Goal: Find specific page/section: Find specific page/section

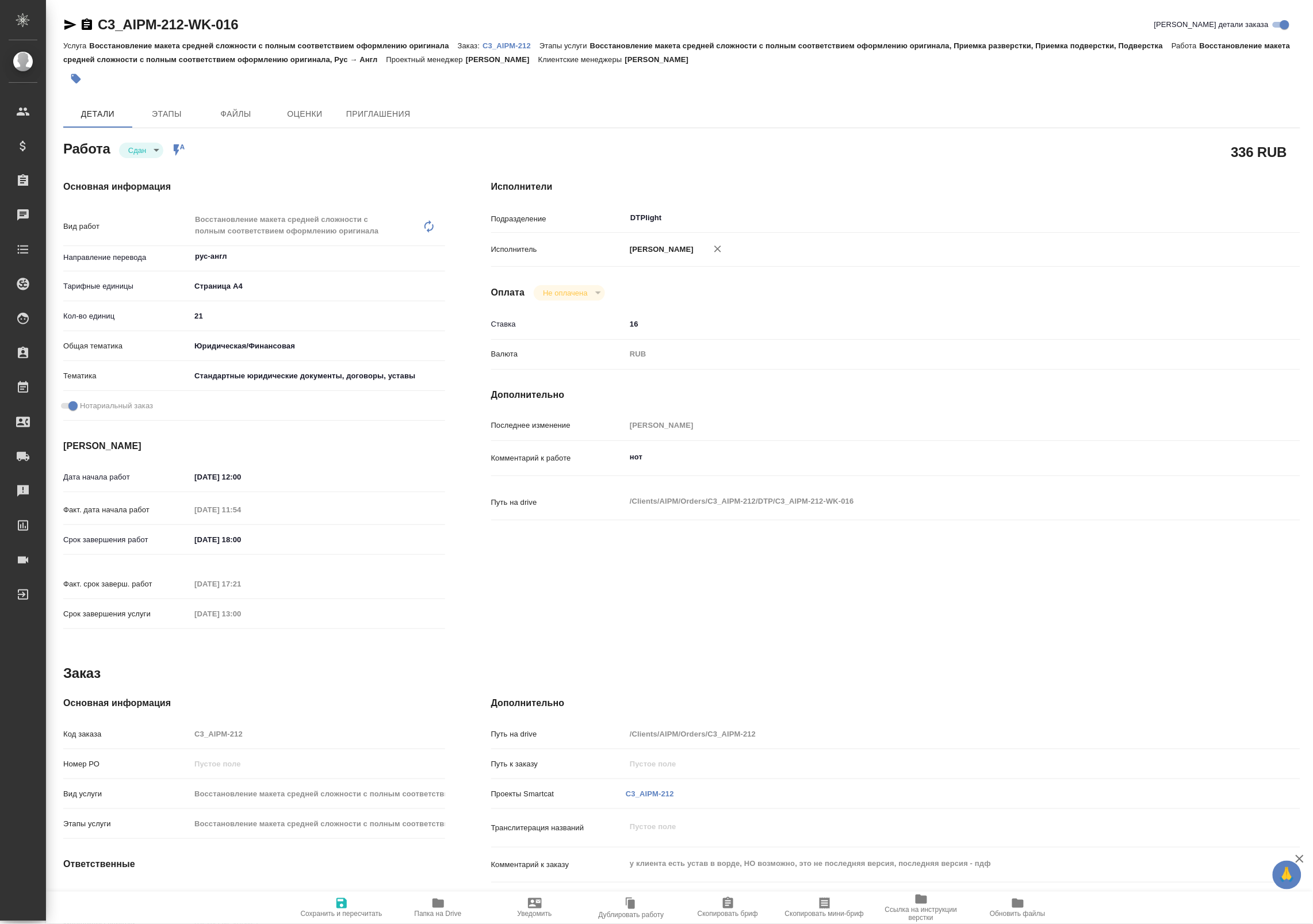
type textarea "x"
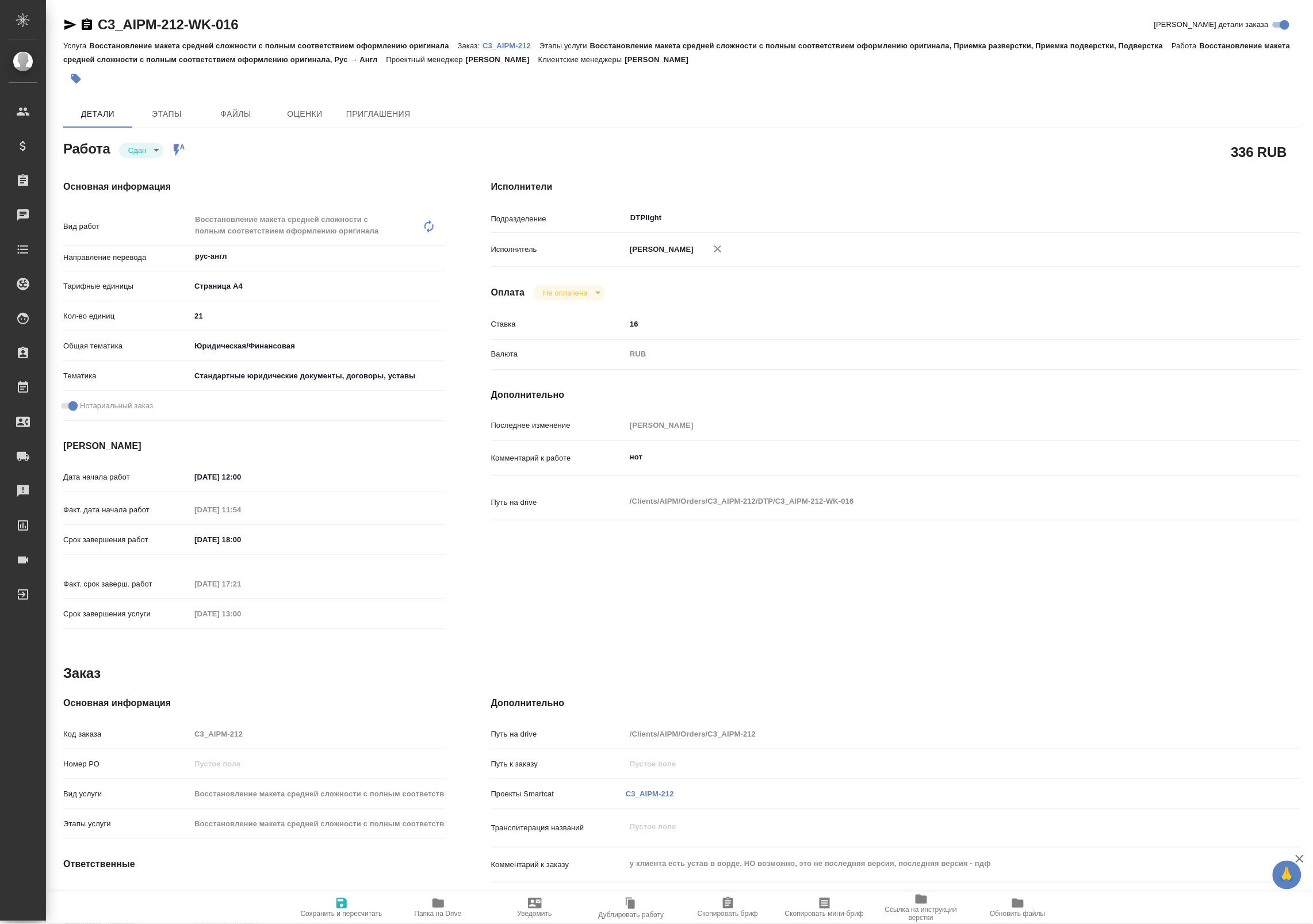
type textarea "x"
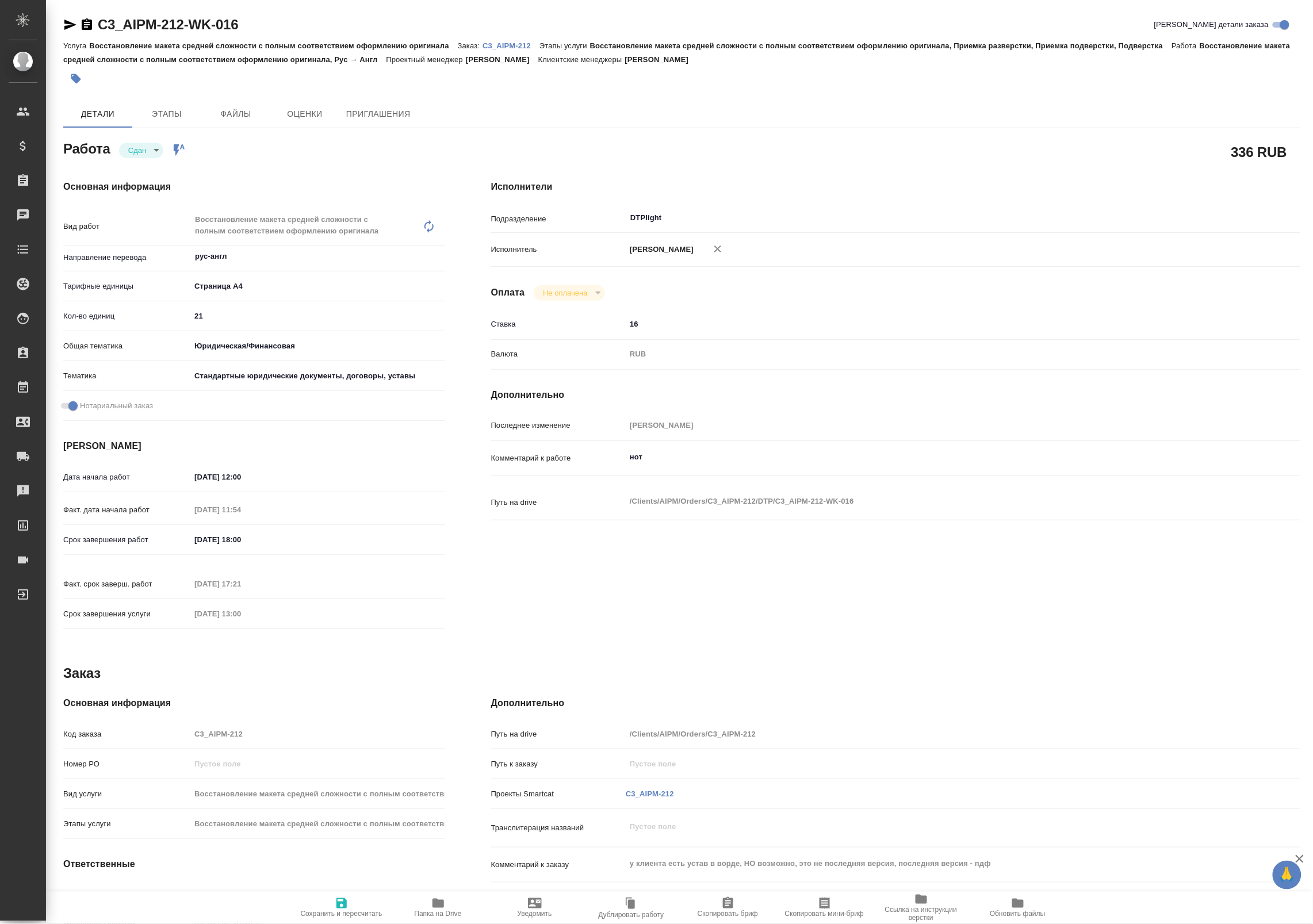
type textarea "x"
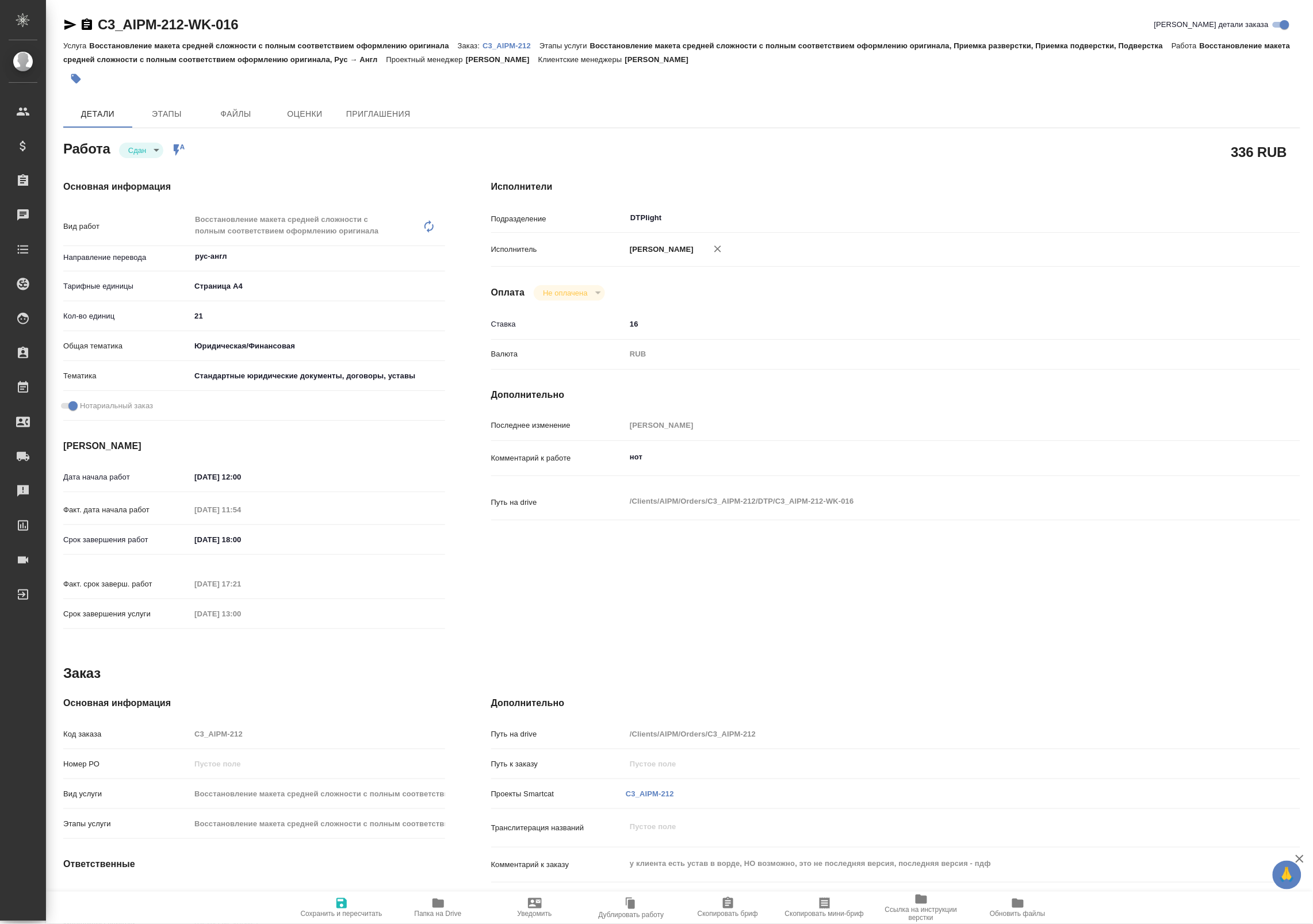
type textarea "x"
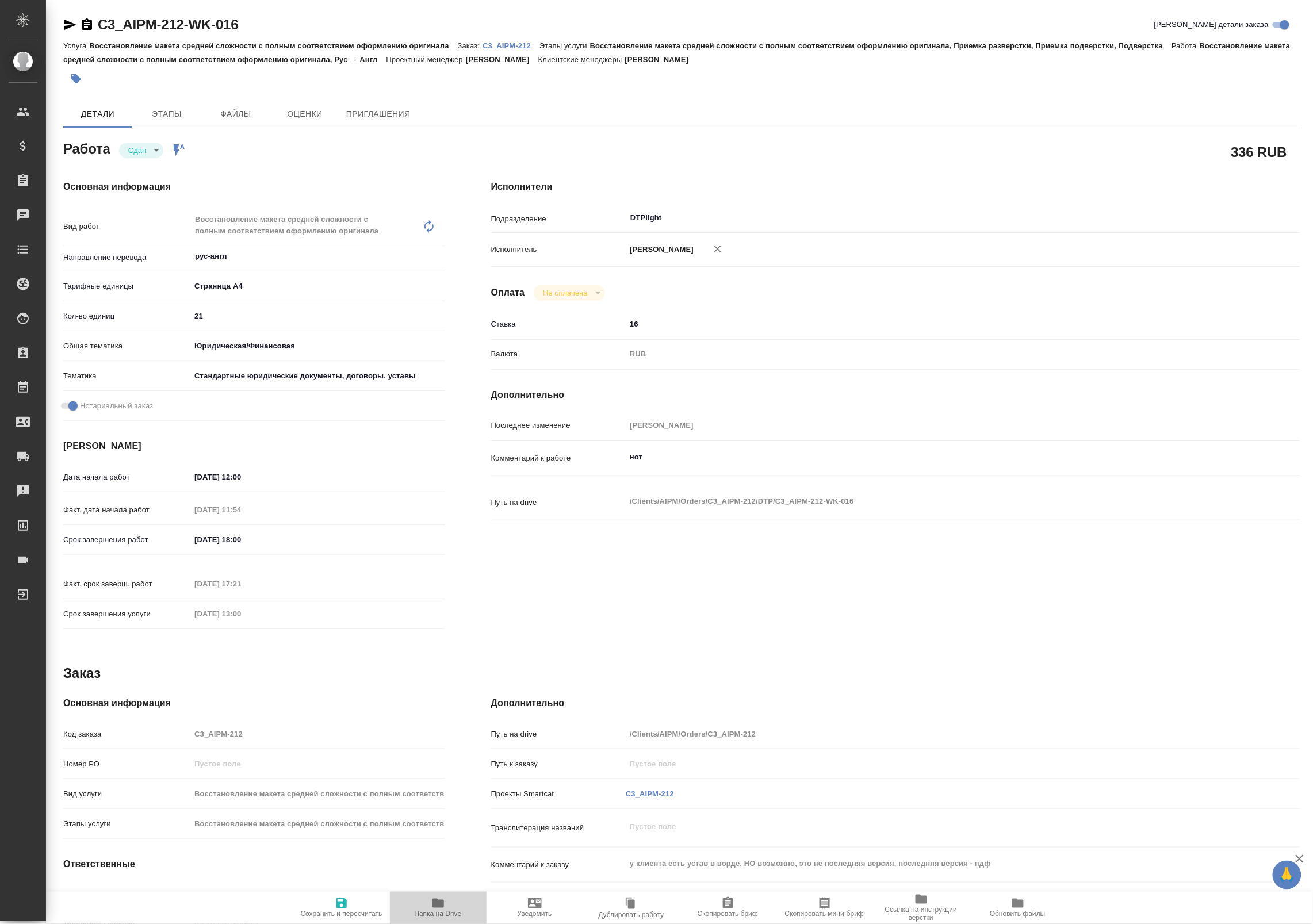
click at [420, 907] on span "Папка на Drive" at bounding box center [438, 907] width 83 height 22
type textarea "x"
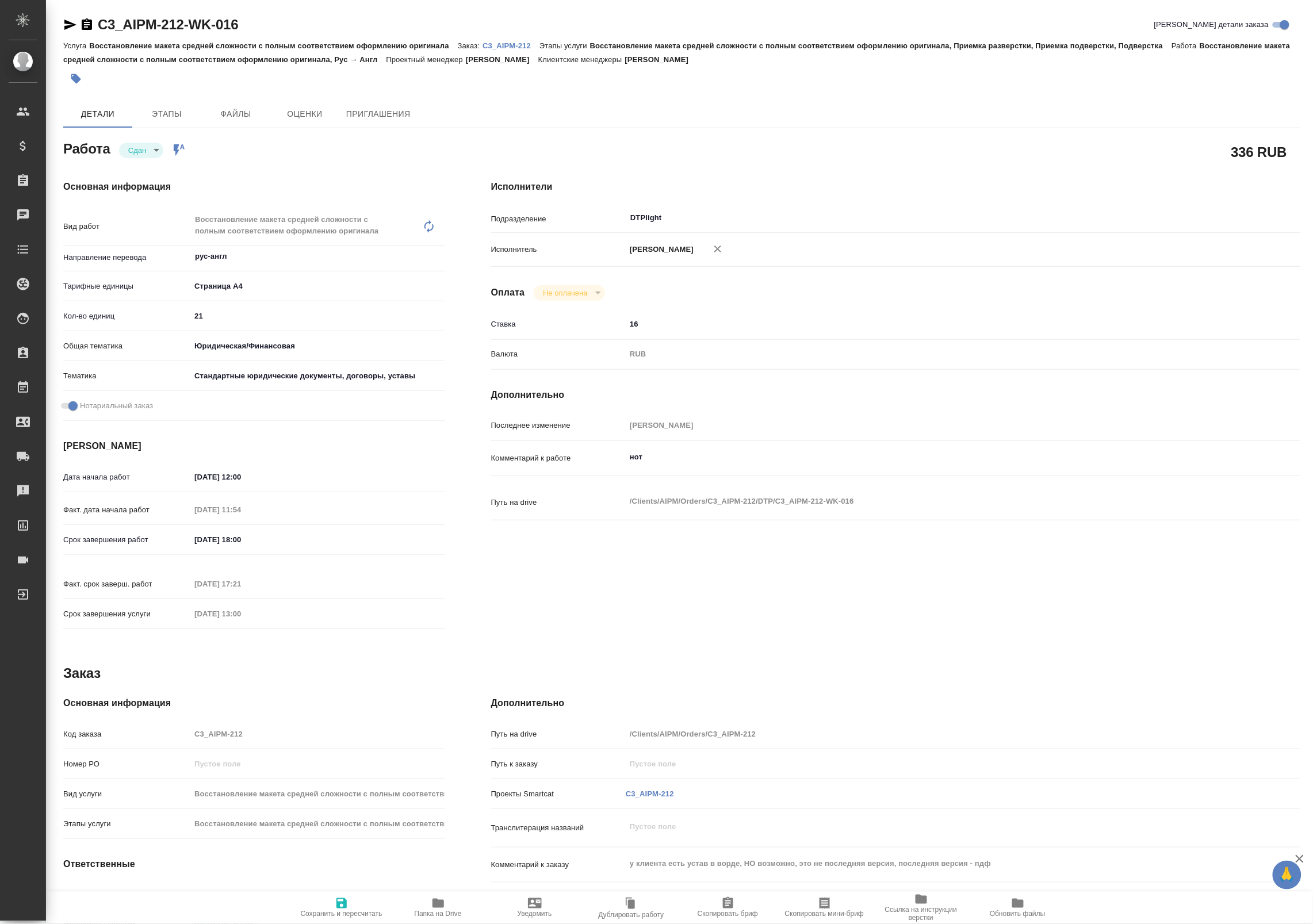
type textarea "x"
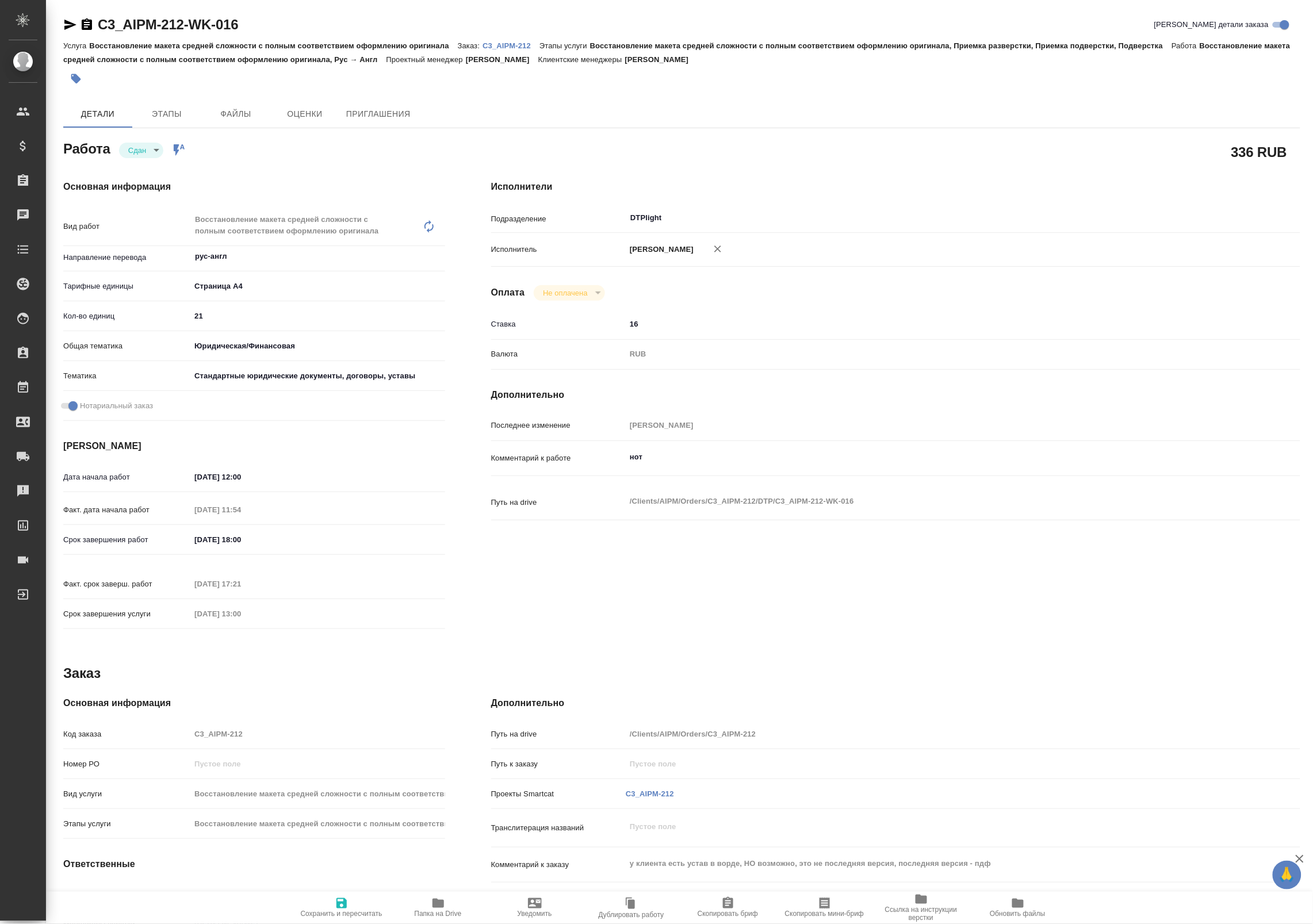
type textarea "x"
